Goal: Navigation & Orientation: Go to known website

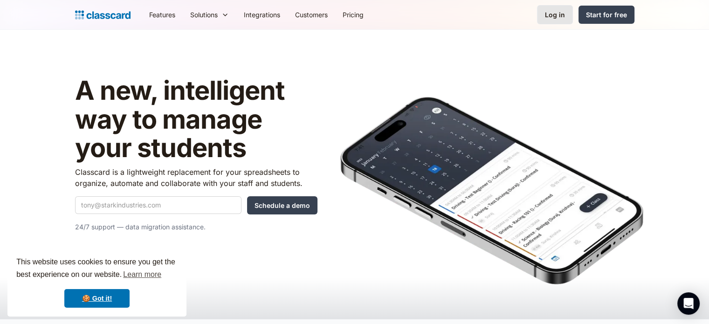
click at [550, 14] on div "Log in" at bounding box center [555, 15] width 20 height 10
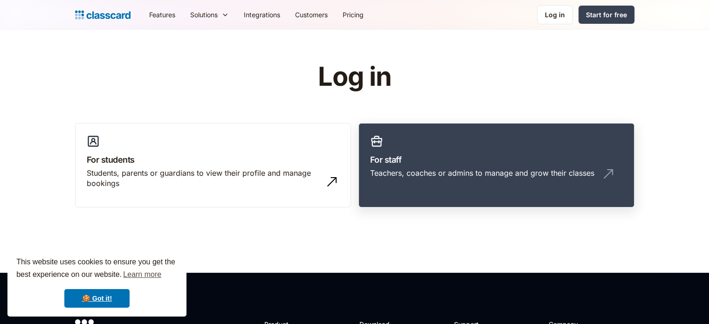
click at [499, 161] on h3 "For staff" at bounding box center [496, 159] width 253 height 13
